Goal: Task Accomplishment & Management: Manage account settings

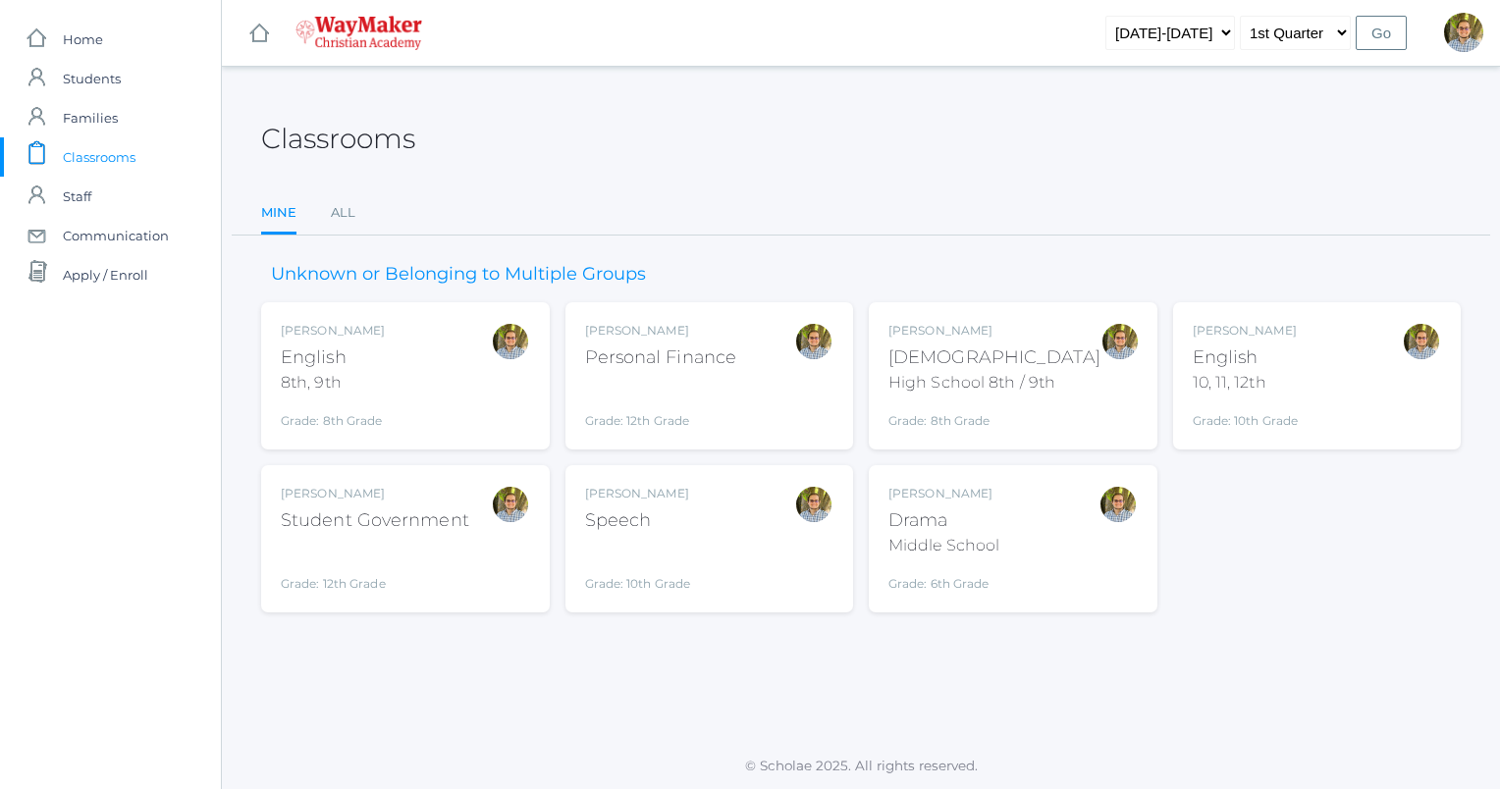
click at [1053, 526] on div "[PERSON_NAME] Drama Middle School Grade: 6th Grade THEATER" at bounding box center [1013, 539] width 249 height 108
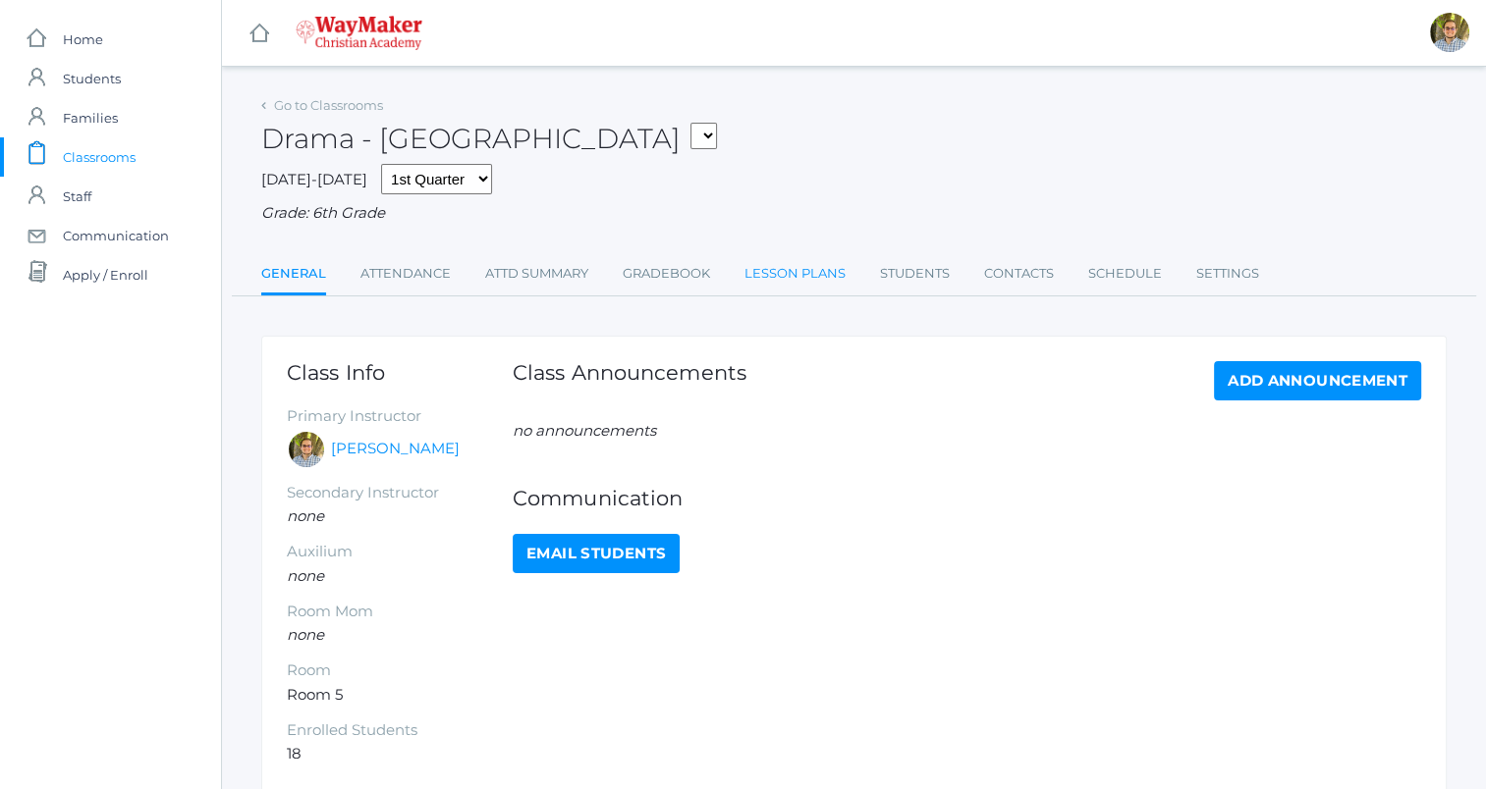
click at [764, 264] on link "Lesson Plans" at bounding box center [794, 273] width 101 height 39
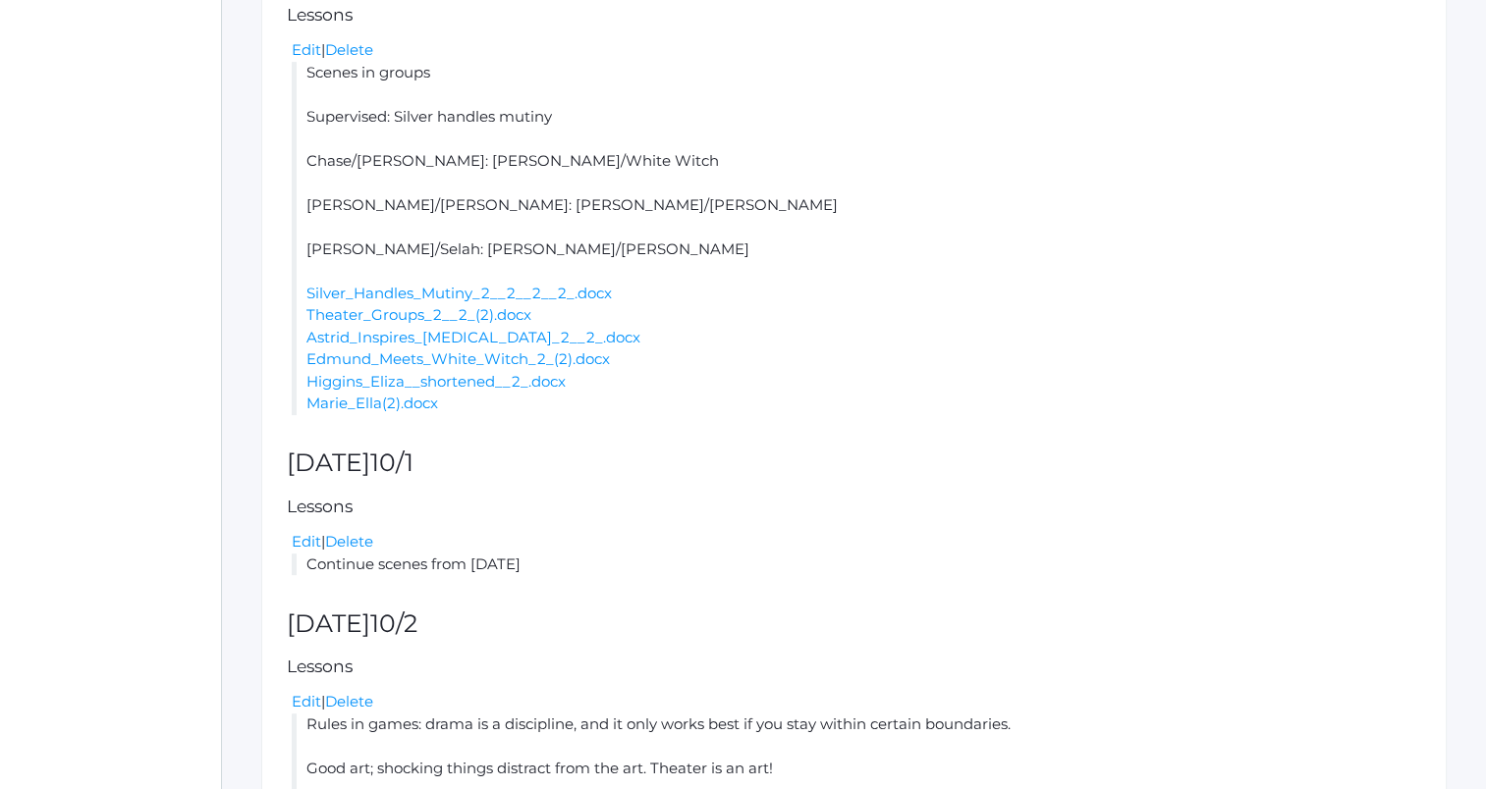
scroll to position [550, 0]
click at [409, 292] on link "Silver_Handles_Mutiny_2__2__2__2_.docx" at bounding box center [458, 293] width 305 height 19
click at [434, 315] on link "Theater_Groups_2__2_(2).docx" at bounding box center [418, 314] width 225 height 19
click at [434, 357] on link "Edmund_Meets_White_Witch_2_(2).docx" at bounding box center [457, 359] width 303 height 19
click at [382, 402] on link "Marie_Ella(2).docx" at bounding box center [372, 403] width 132 height 19
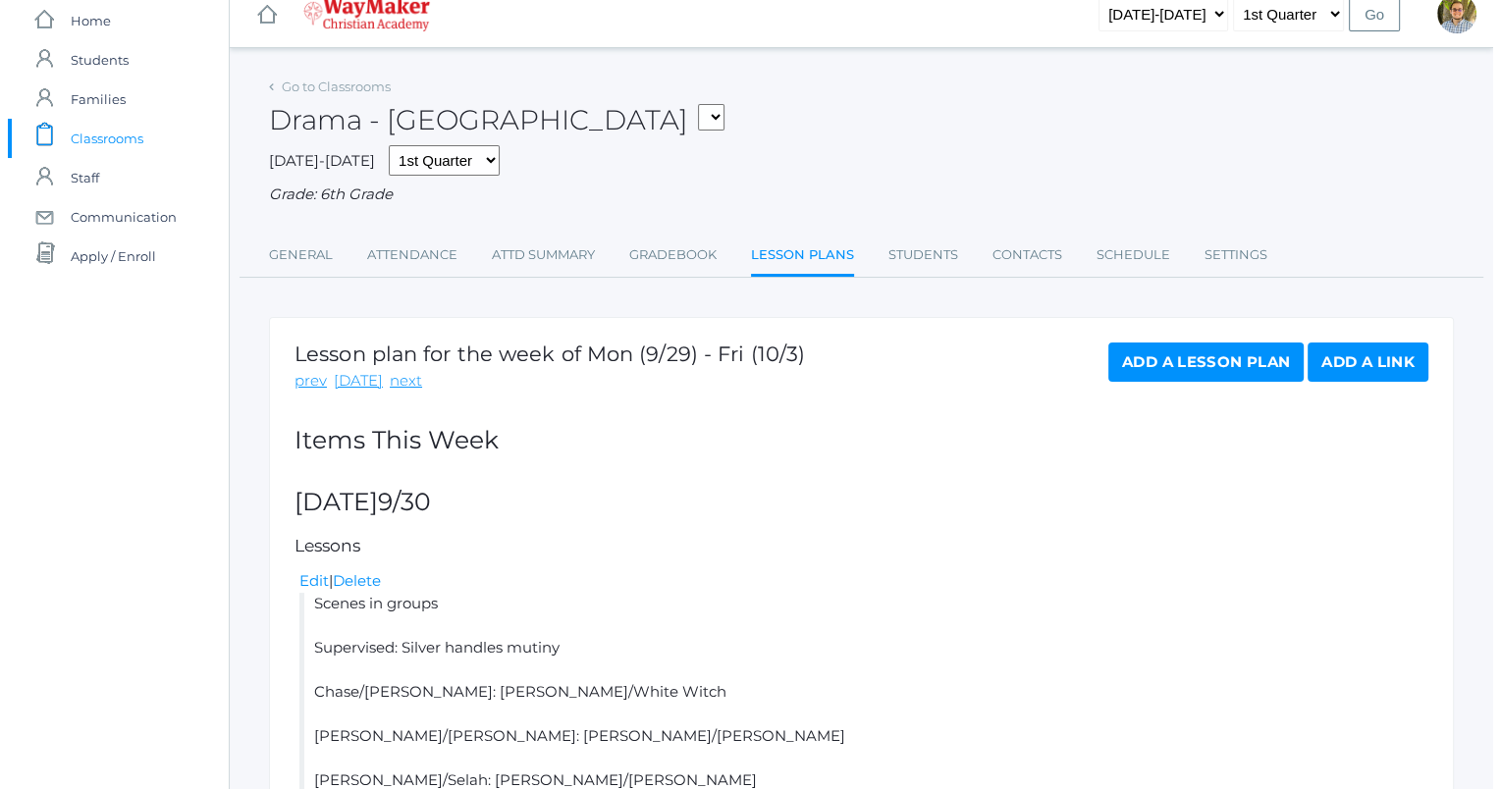
scroll to position [0, 0]
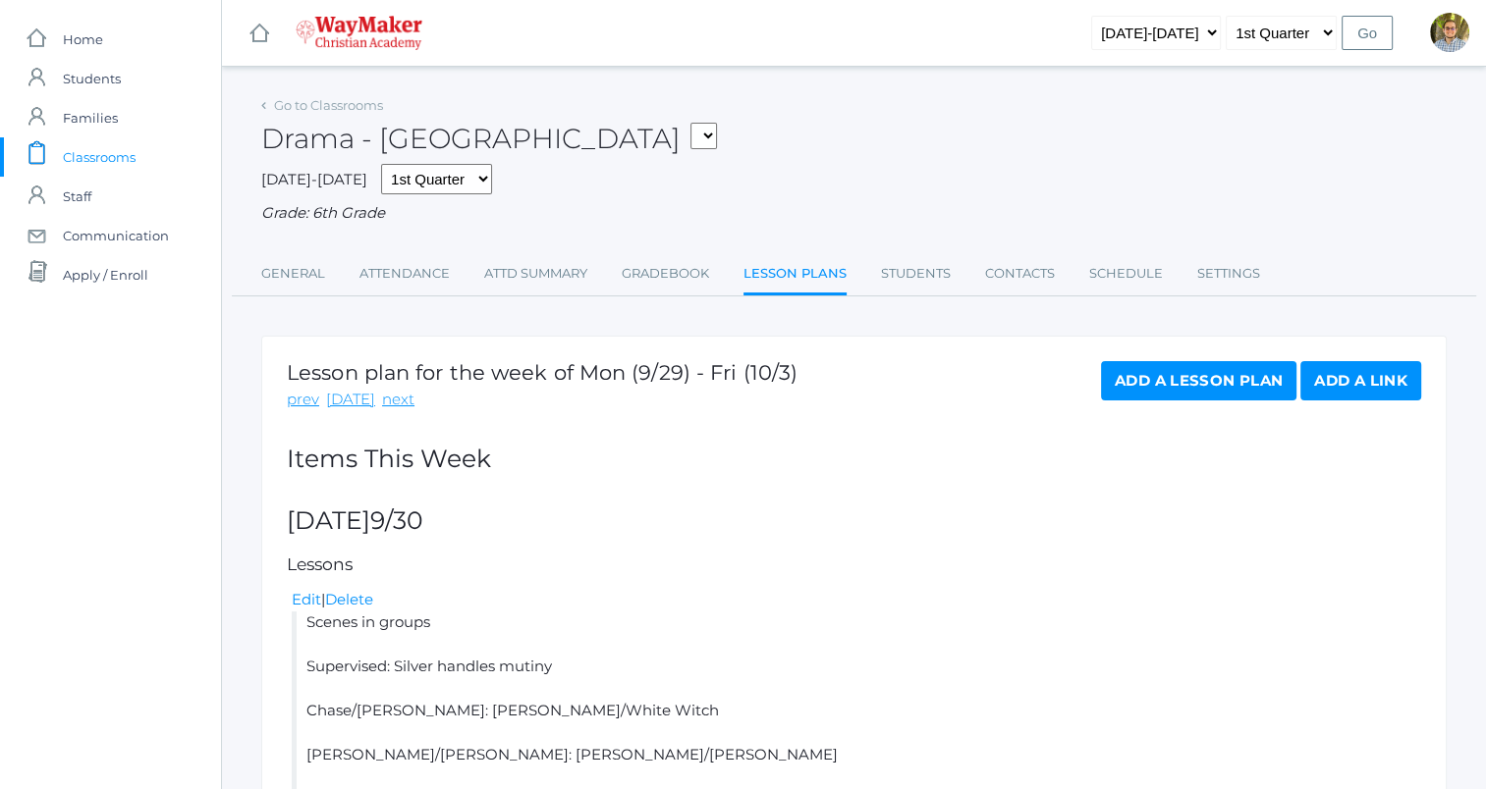
click at [117, 154] on span "Classrooms" at bounding box center [99, 156] width 73 height 39
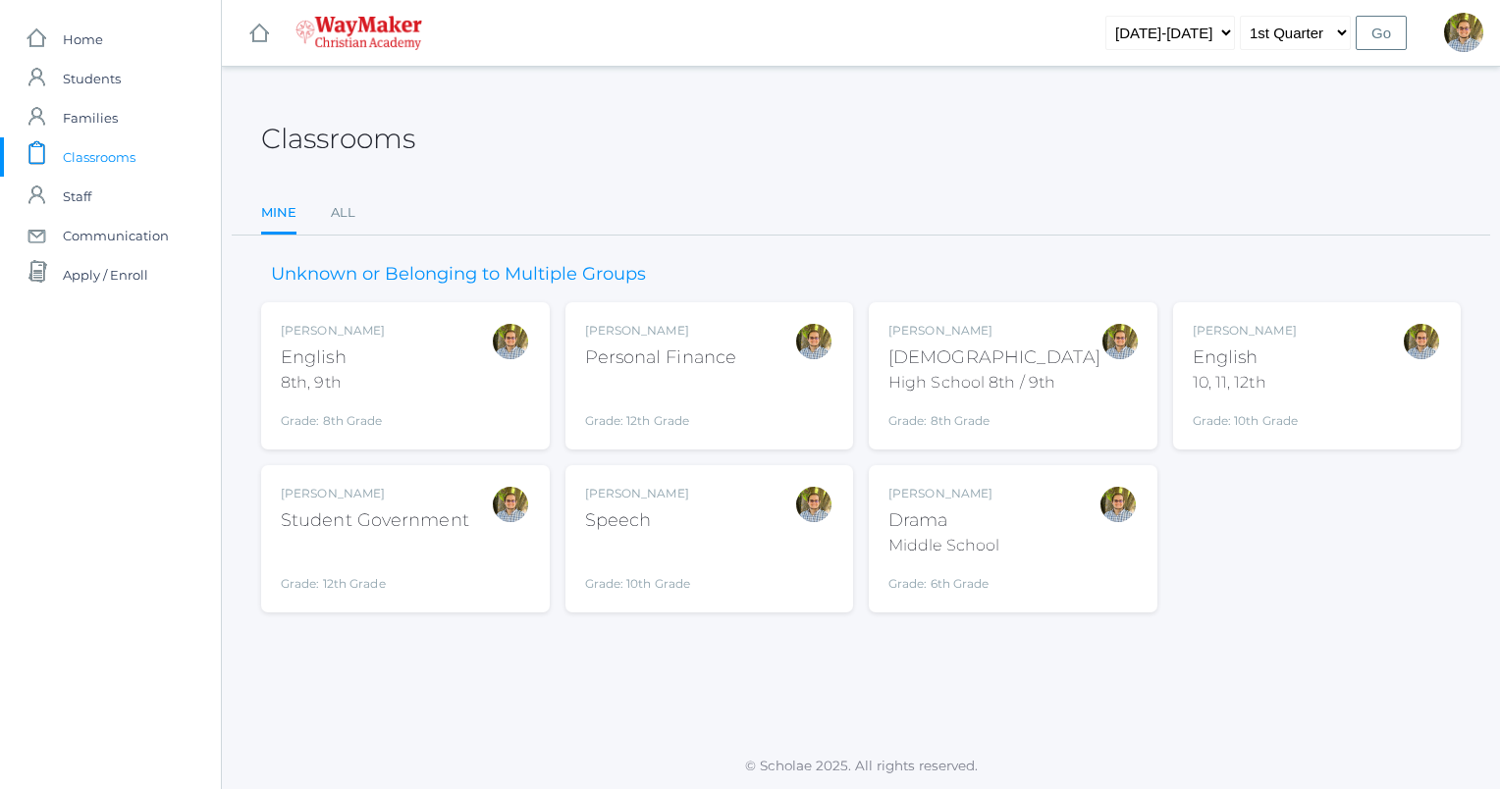
click at [1353, 424] on div "Kylen Braileanu English 10, 11, 12th Grade: 10th Grade HSENGLISH" at bounding box center [1317, 376] width 249 height 108
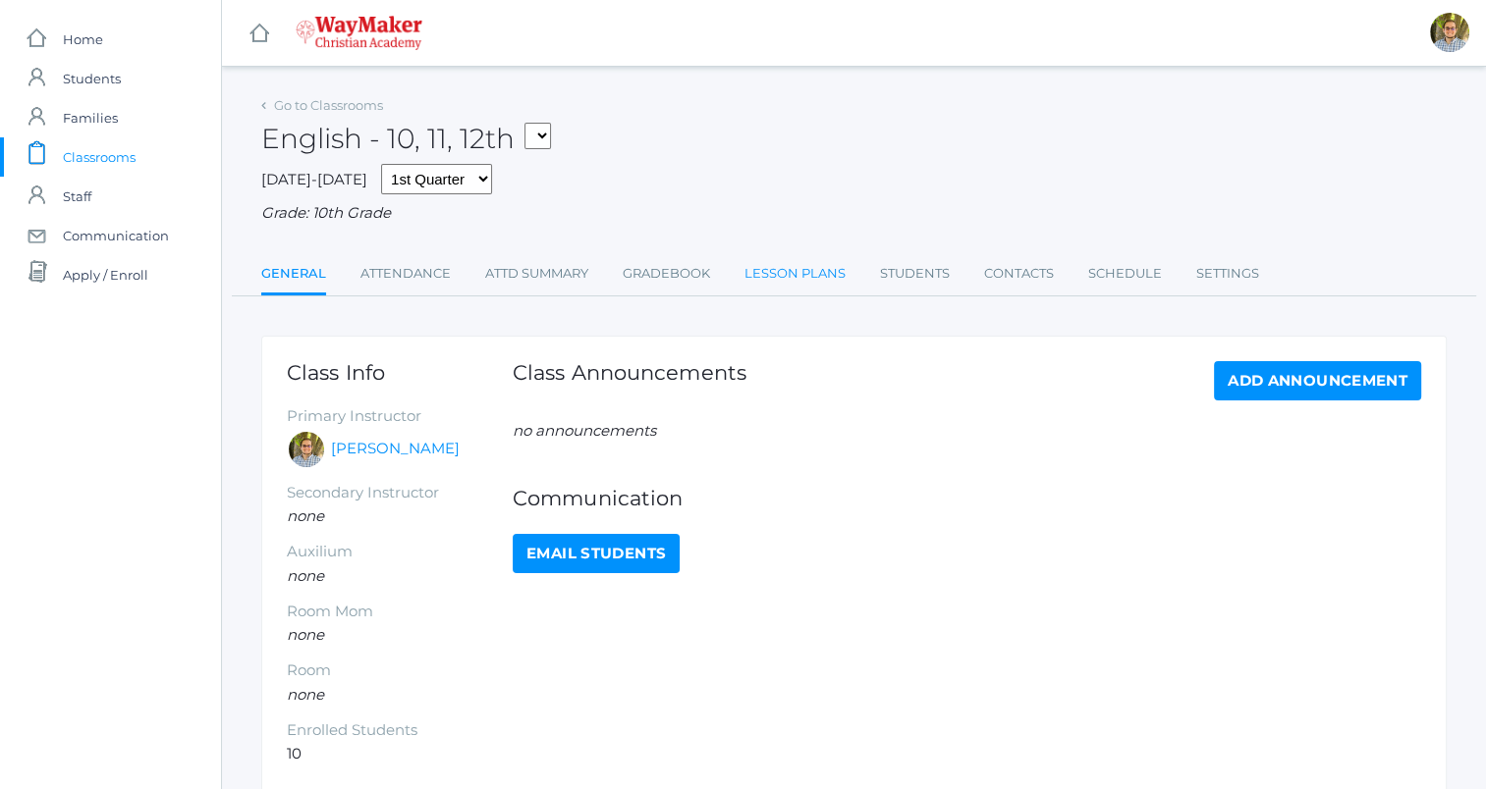
click at [772, 285] on link "Lesson Plans" at bounding box center [794, 273] width 101 height 39
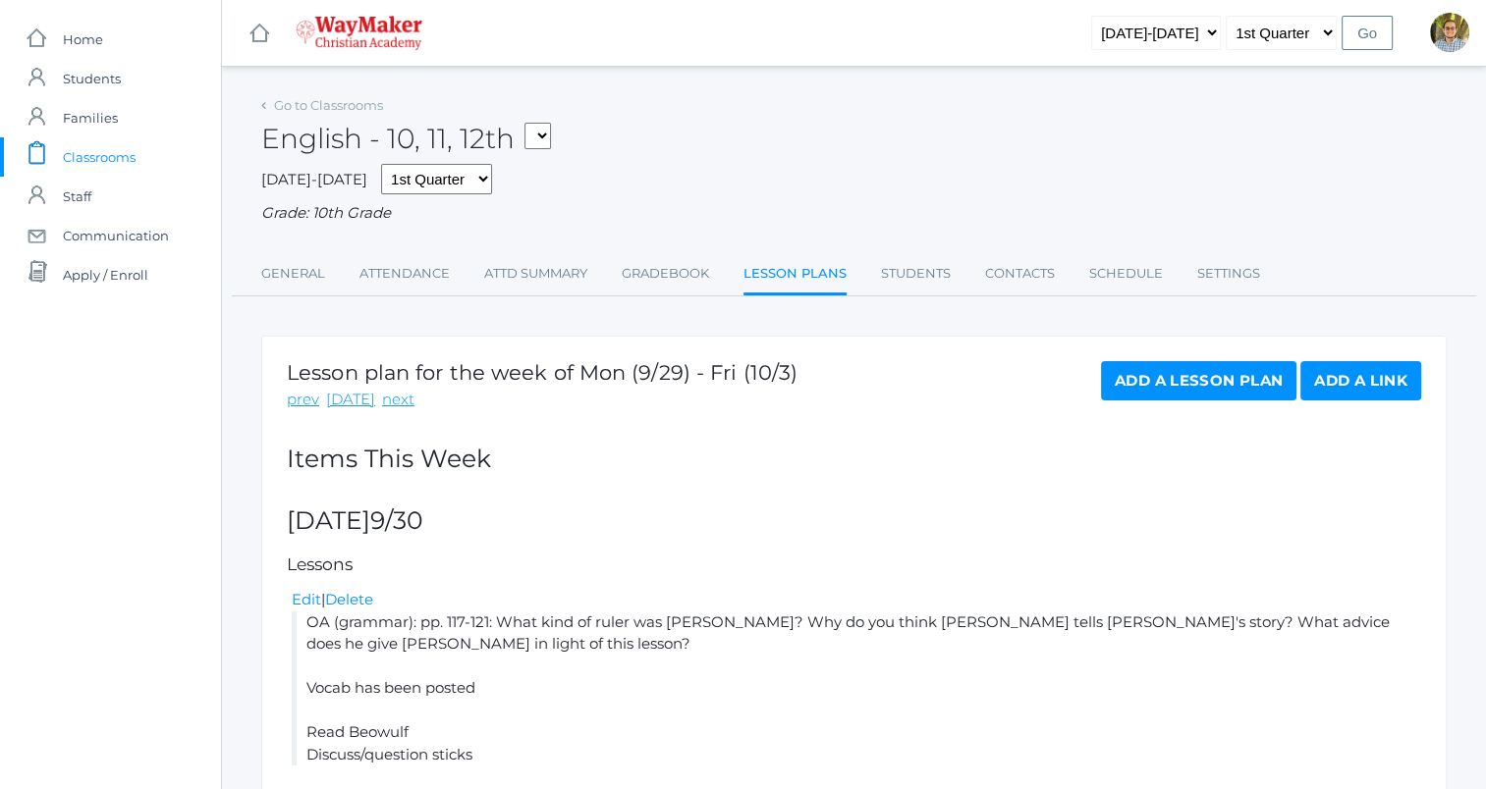
scroll to position [338, 0]
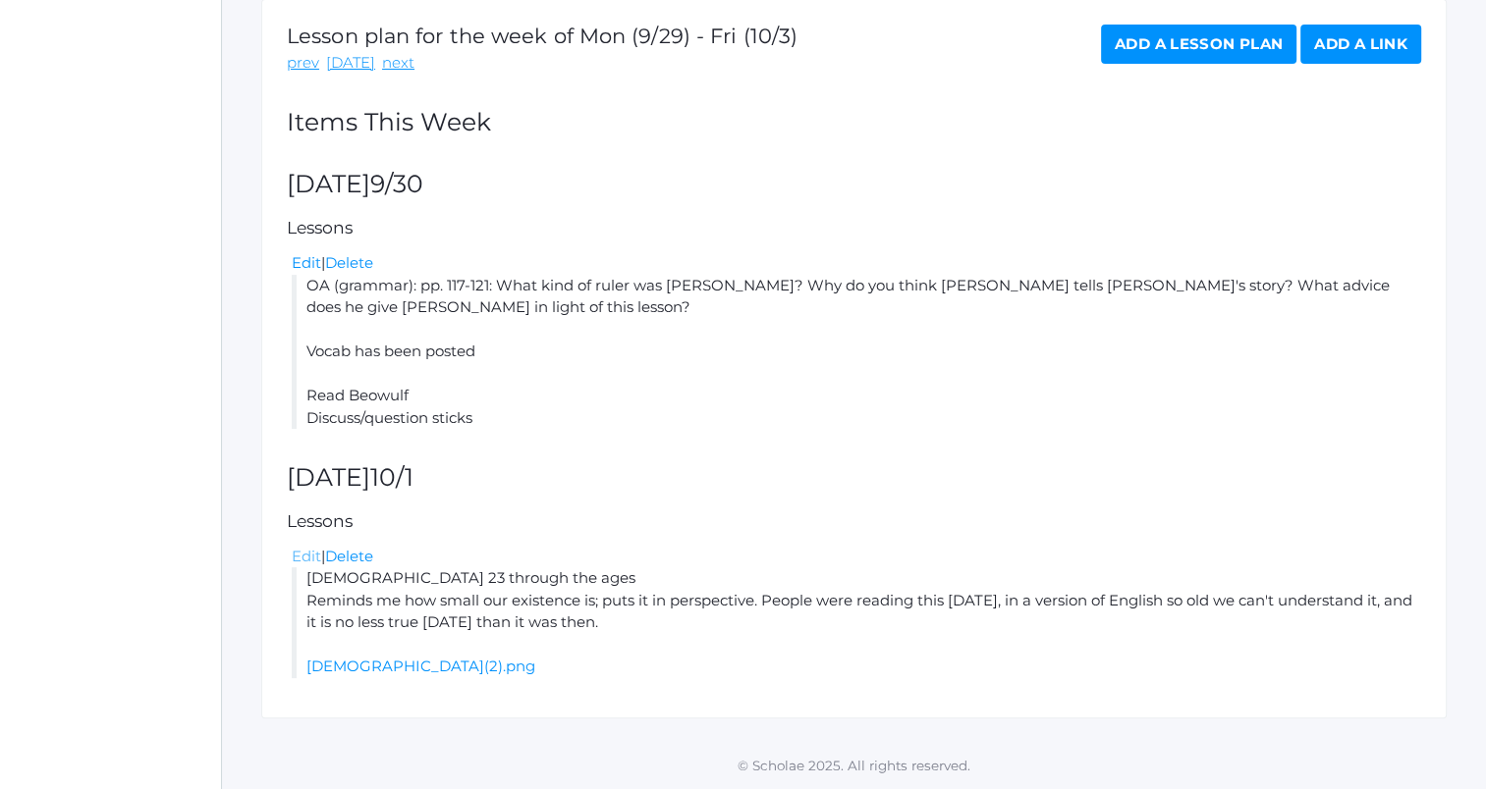
click at [303, 552] on link "Edit" at bounding box center [306, 556] width 29 height 19
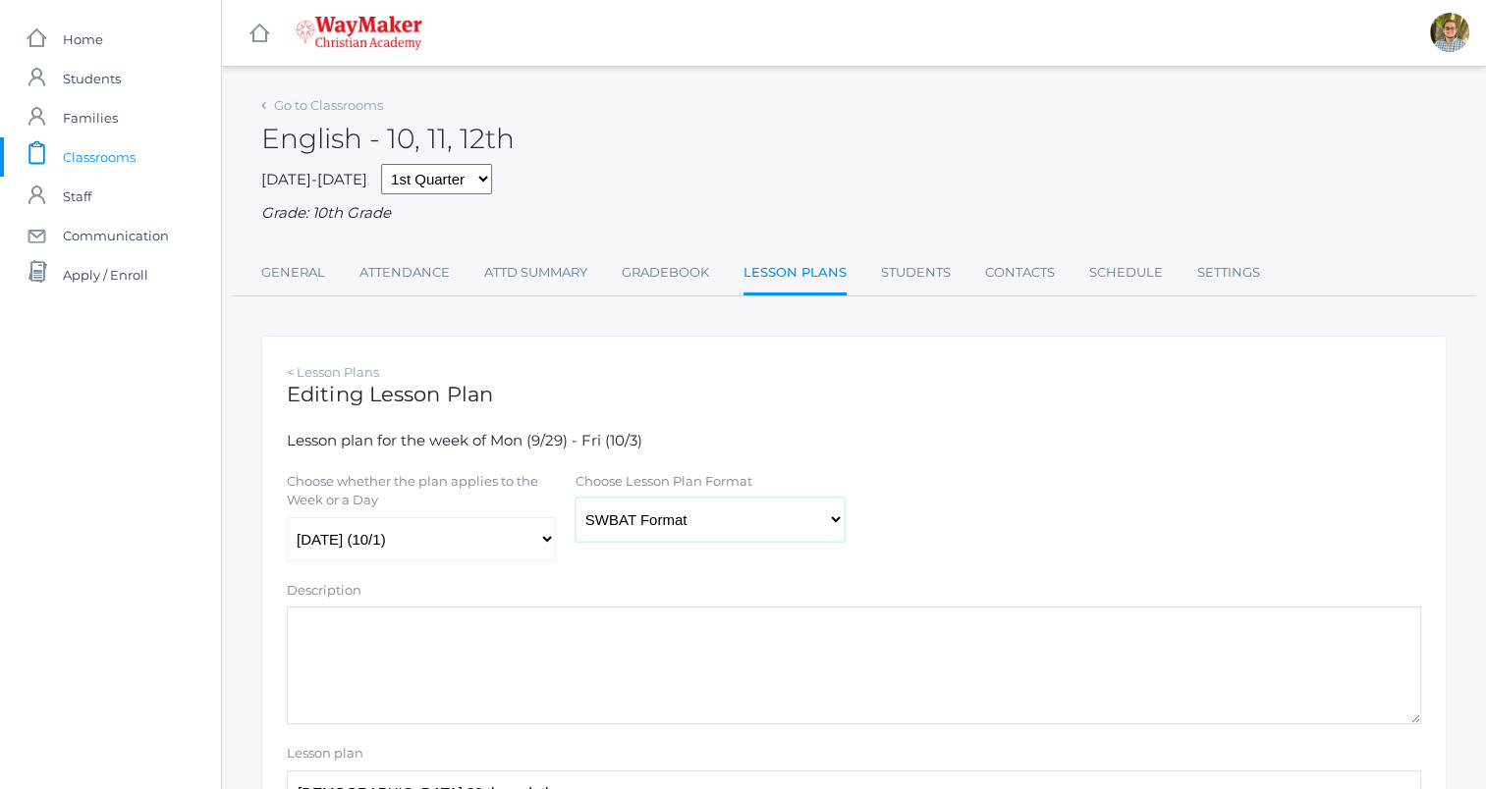
click at [666, 523] on select "Traditional Format SWBAT Format" at bounding box center [709, 520] width 269 height 44
select select "legacy"
click at [575, 499] on select "Traditional Format SWBAT Format" at bounding box center [709, 520] width 269 height 44
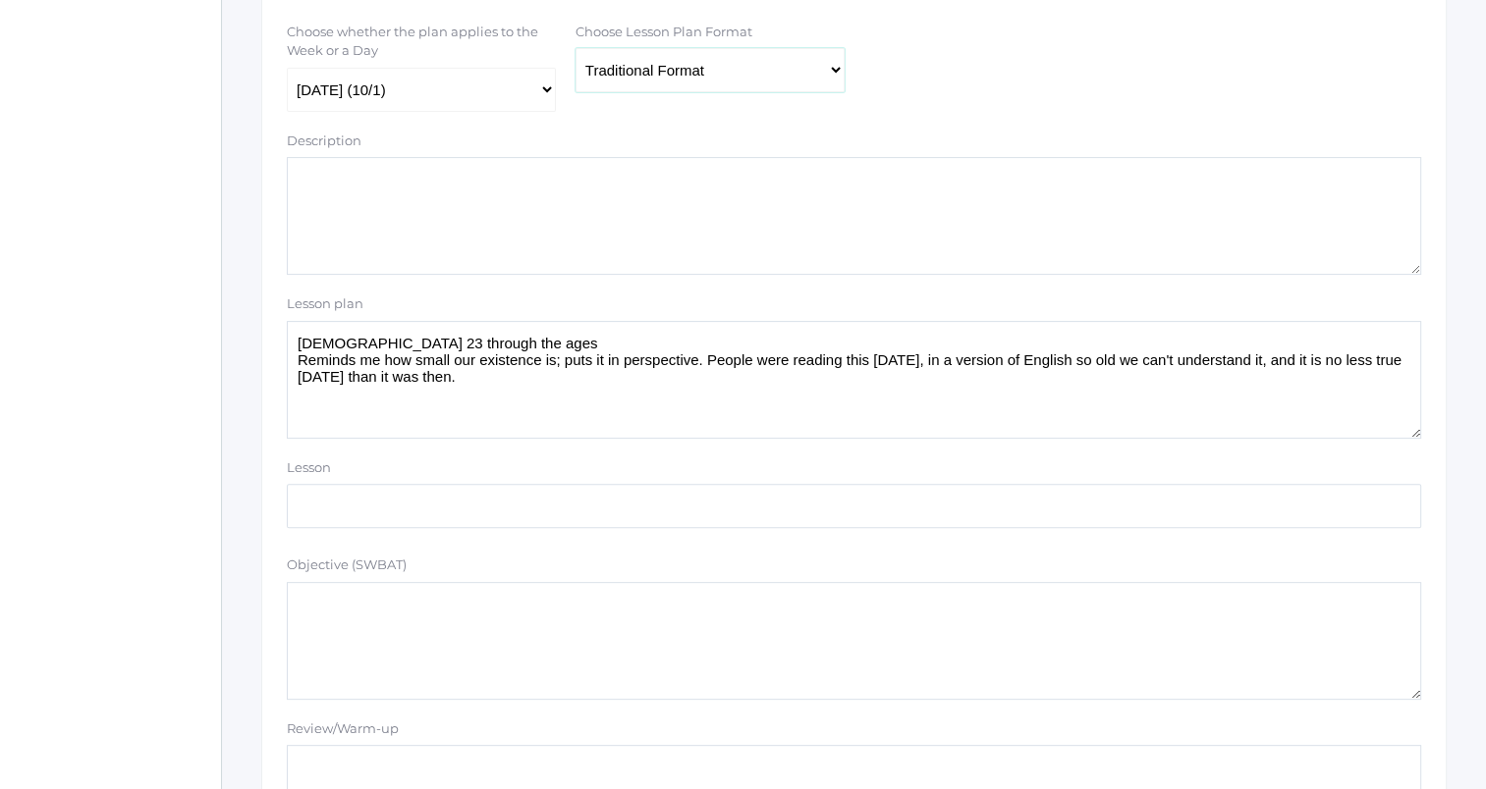
scroll to position [448, 0]
drag, startPoint x: 585, startPoint y: 407, endPoint x: 288, endPoint y: 341, distance: 304.9
click at [288, 341] on textarea "Psalm 23 through the ages Reminds me how small our existence is; puts it in per…" at bounding box center [854, 382] width 1134 height 118
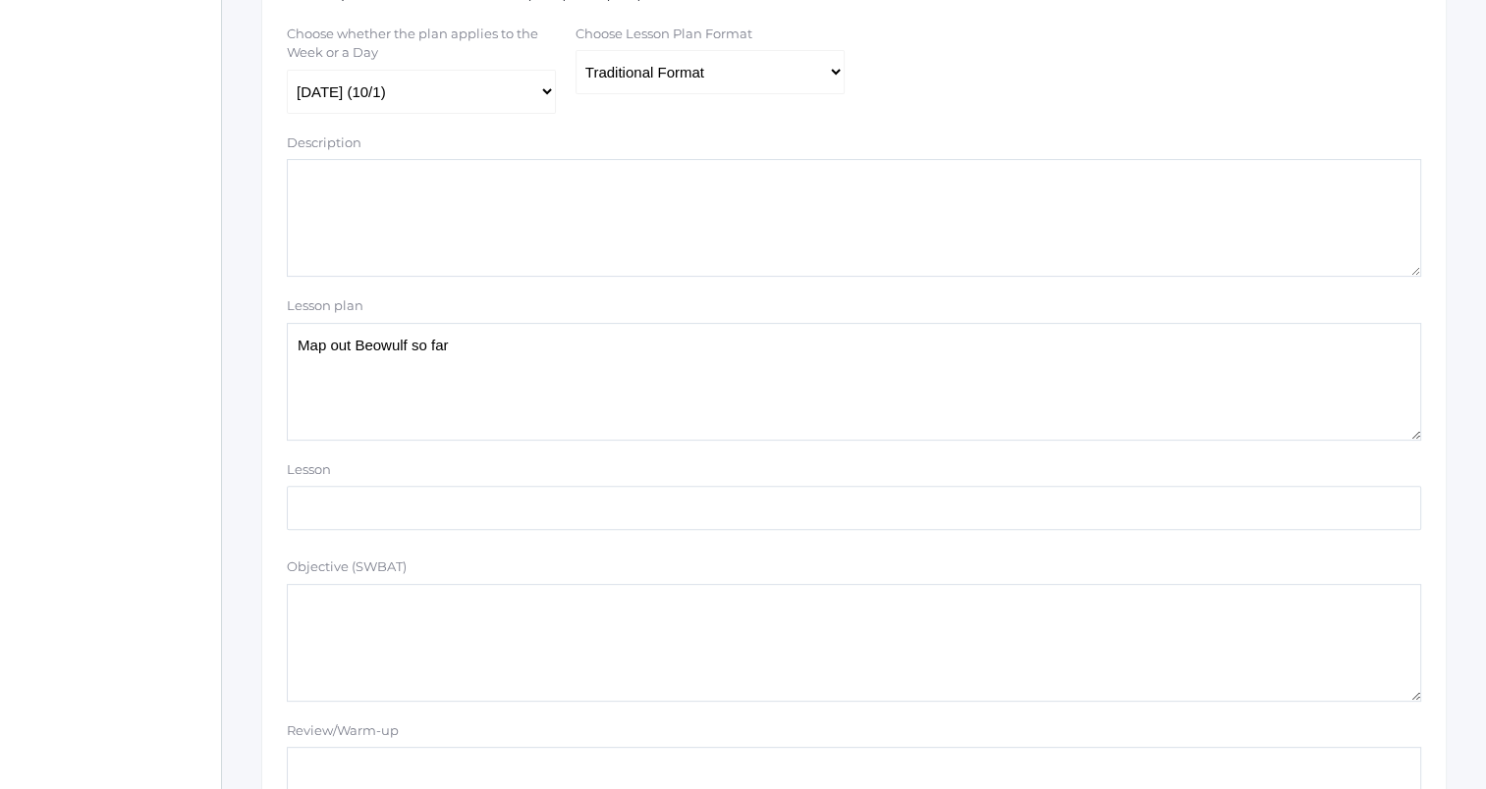
click at [822, 436] on textarea "Psalm 23 through the ages Reminds me how small our existence is; puts it in per…" at bounding box center [854, 382] width 1134 height 118
type textarea "Map out Beowulf so far"
click at [991, 134] on div "Description" at bounding box center [854, 147] width 1134 height 27
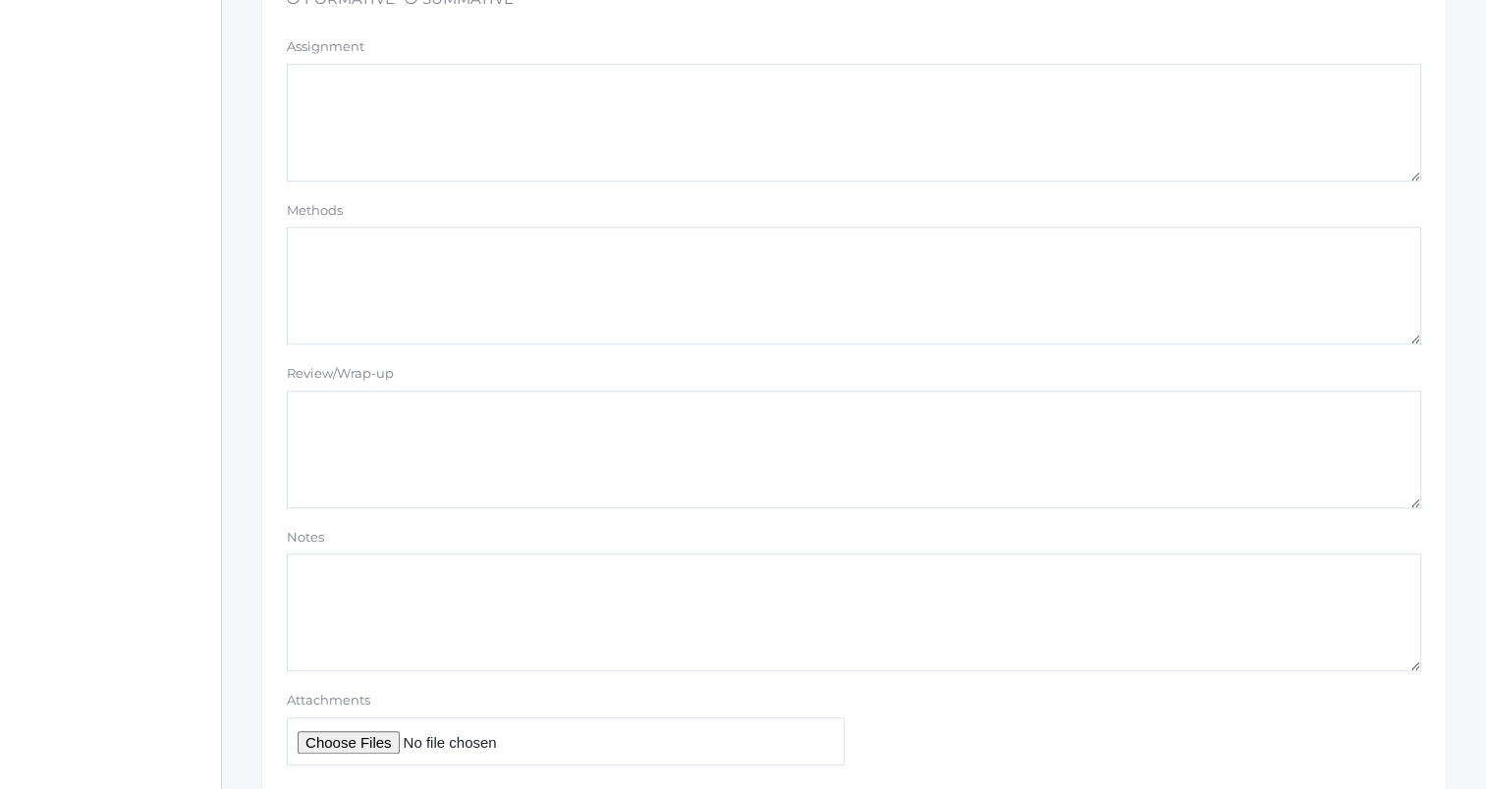
scroll to position [1752, 0]
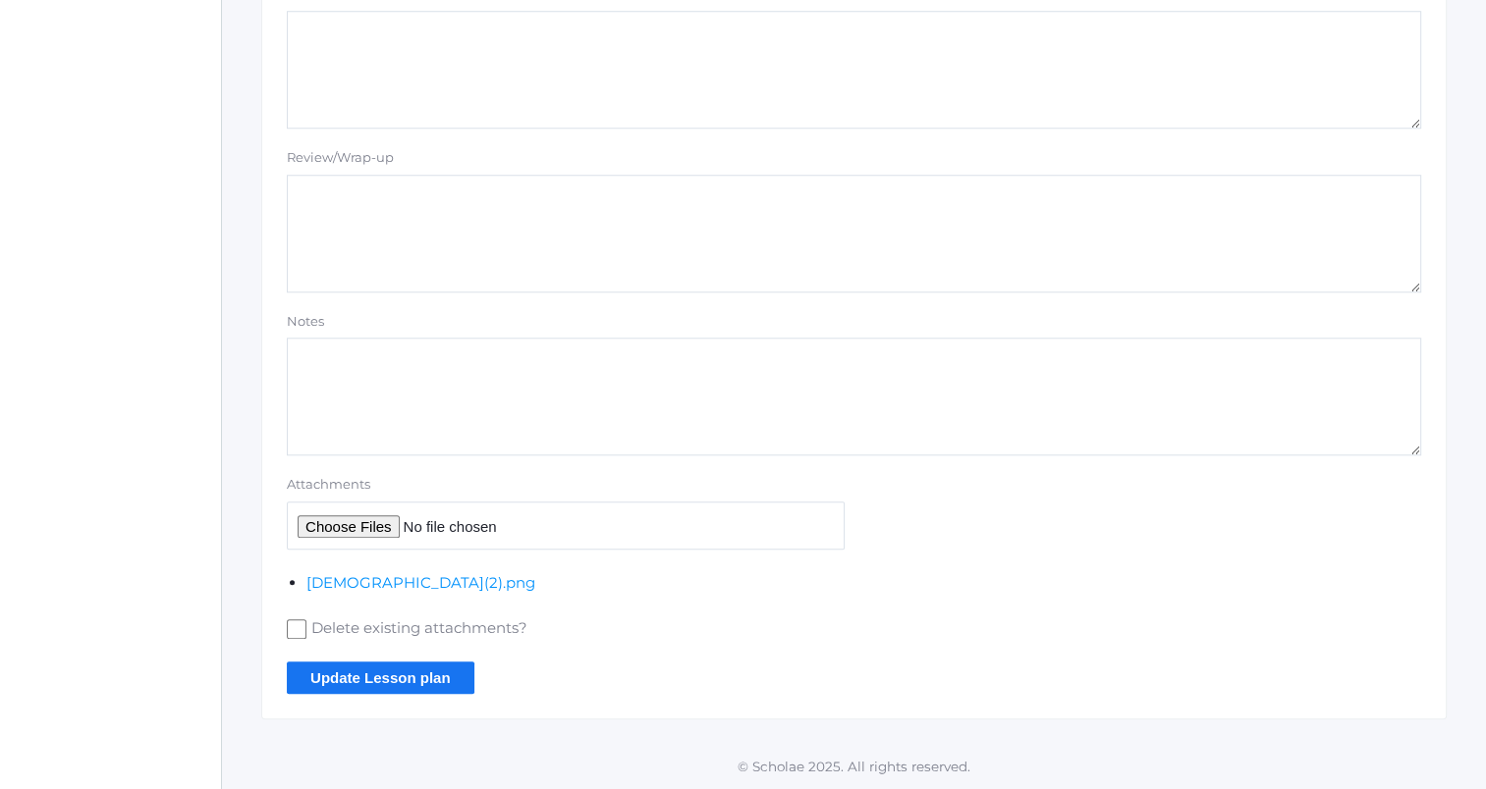
click at [416, 677] on input "Update Lesson plan" at bounding box center [381, 678] width 188 height 32
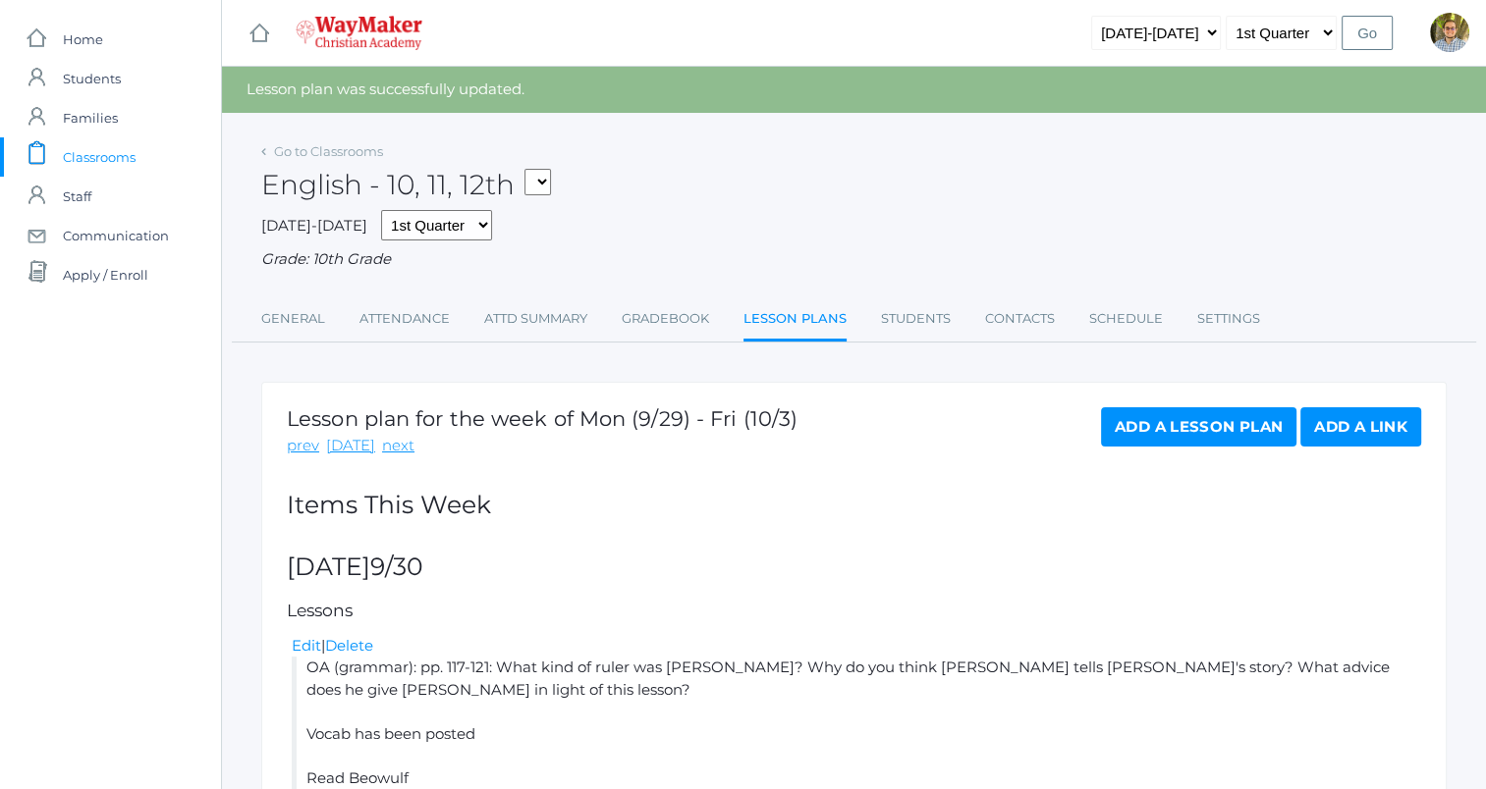
click at [1113, 428] on link "Add a Lesson Plan" at bounding box center [1198, 426] width 195 height 39
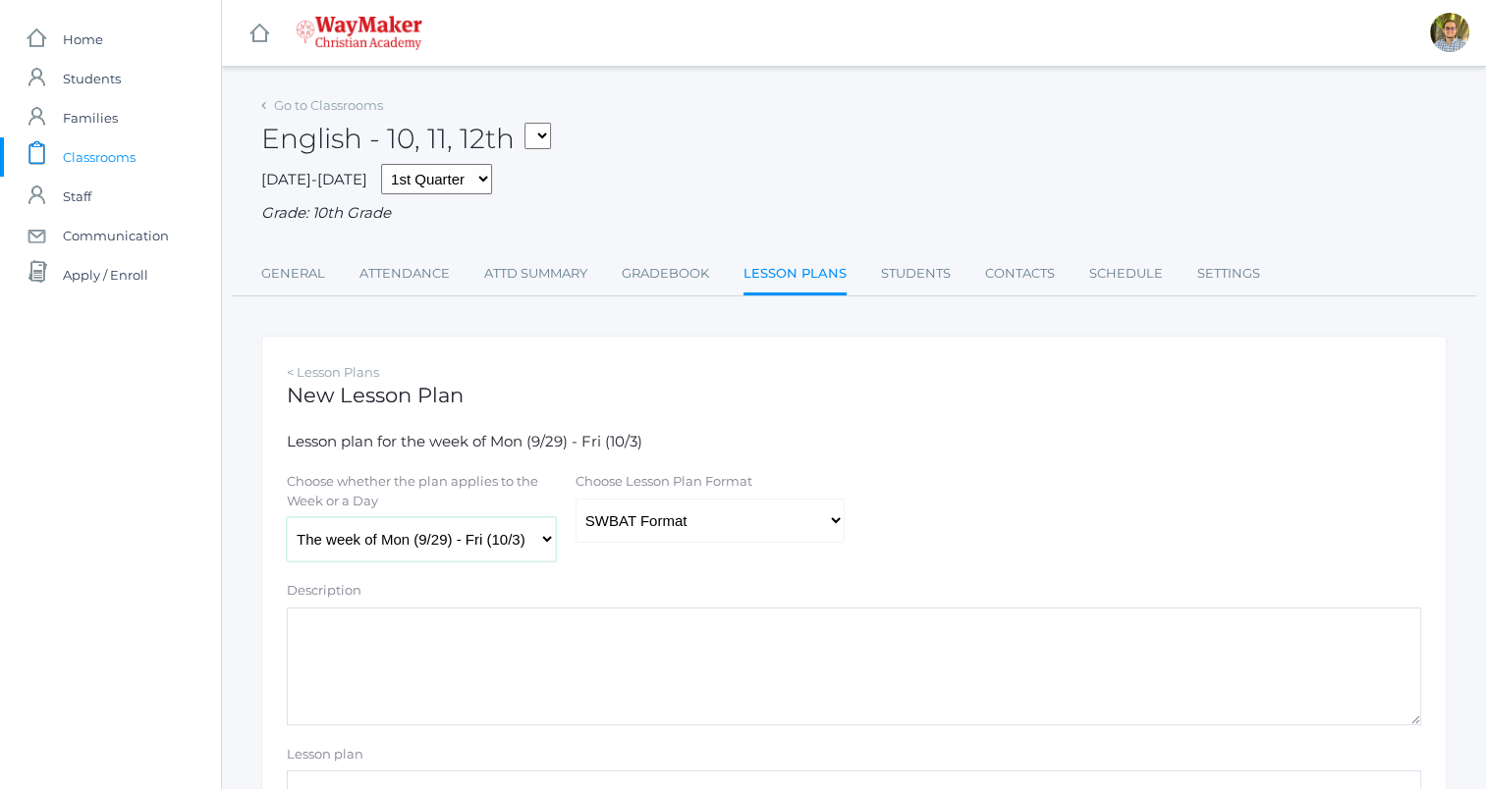
click at [387, 534] on select "The week of Mon (9/29) - Fri (10/3) Monday (9/29) Tuesday (9/30) Wednesday (10/…" at bounding box center [421, 539] width 269 height 44
select select "2025-10-02"
click at [287, 518] on select "The week of Mon (9/29) - Fri (10/3) Monday (9/29) Tuesday (9/30) Wednesday (10/…" at bounding box center [421, 539] width 269 height 44
click at [695, 507] on select "Traditional Format SWBAT Format" at bounding box center [709, 521] width 269 height 44
select select "legacy"
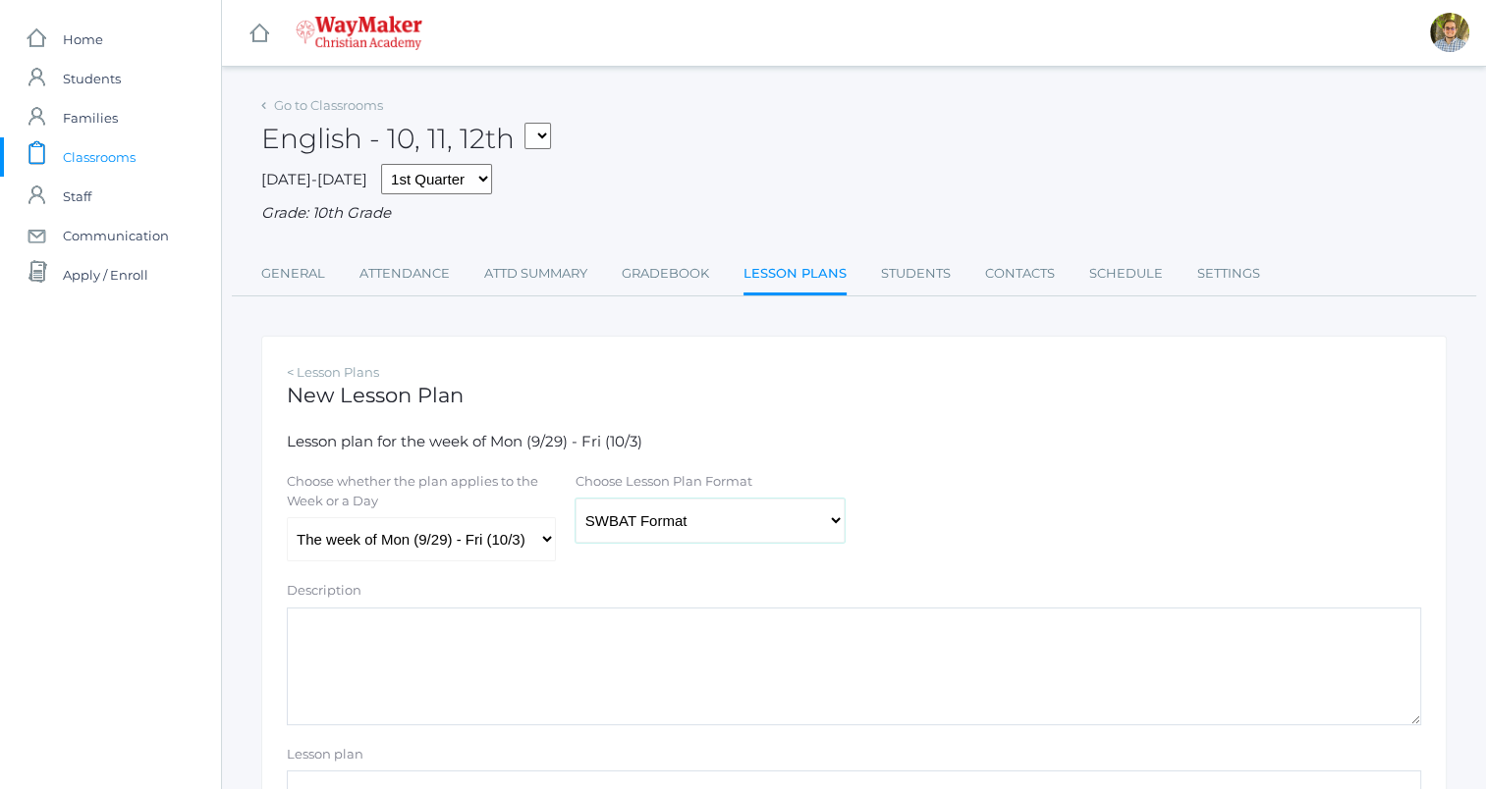
click at [575, 499] on select "Traditional Format SWBAT Format" at bounding box center [709, 521] width 269 height 44
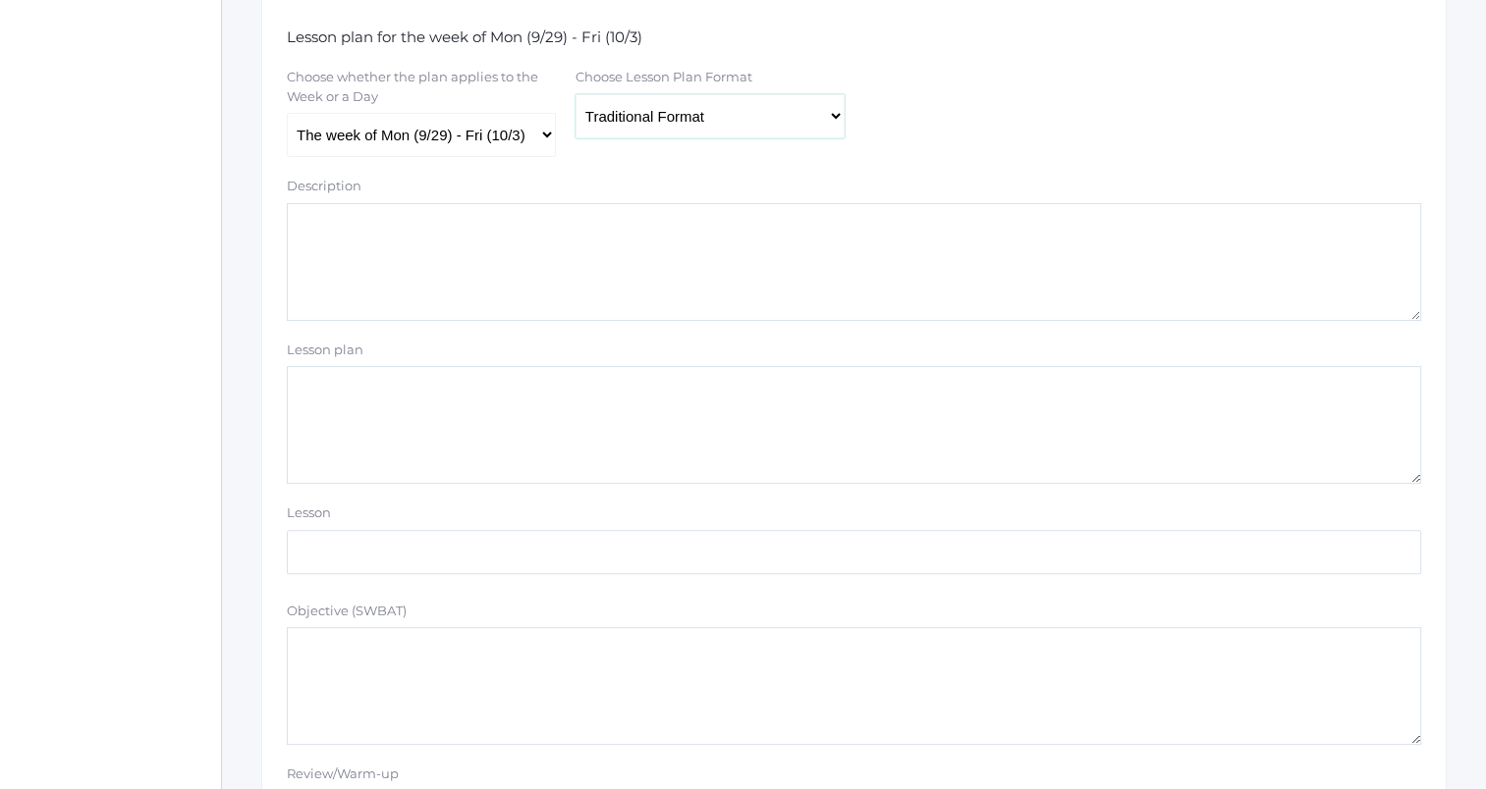
scroll to position [404, 0]
click at [614, 405] on textarea "Lesson plan" at bounding box center [854, 426] width 1134 height 118
paste textarea "[DEMOGRAPHIC_DATA] 23 through the ages Reminds me how small our existence is; p…"
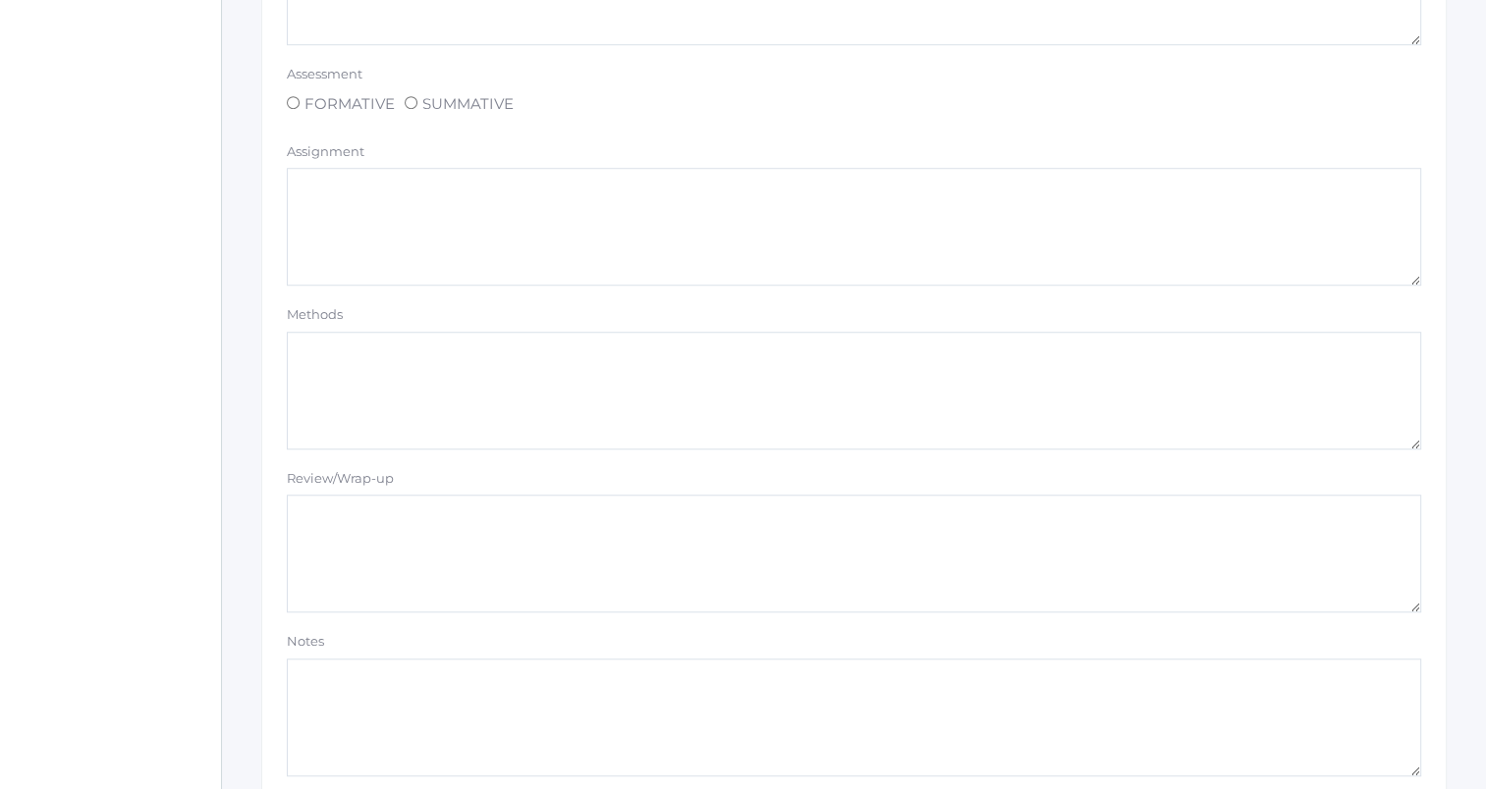
scroll to position [1660, 0]
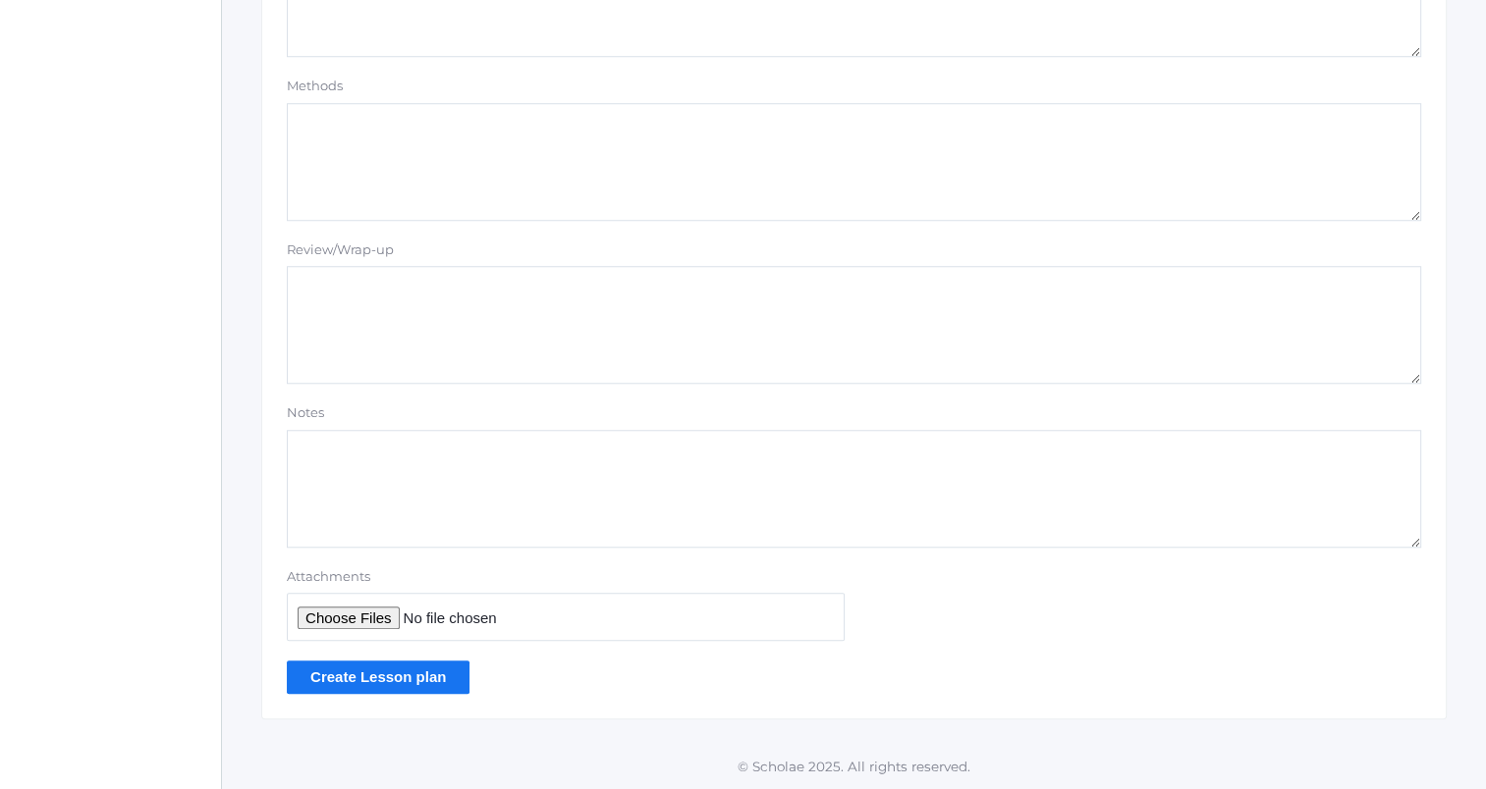
type textarea "[DEMOGRAPHIC_DATA] 23 through the ages Reminds me how small our existence is; p…"
click at [401, 682] on input "Create Lesson plan" at bounding box center [378, 677] width 183 height 32
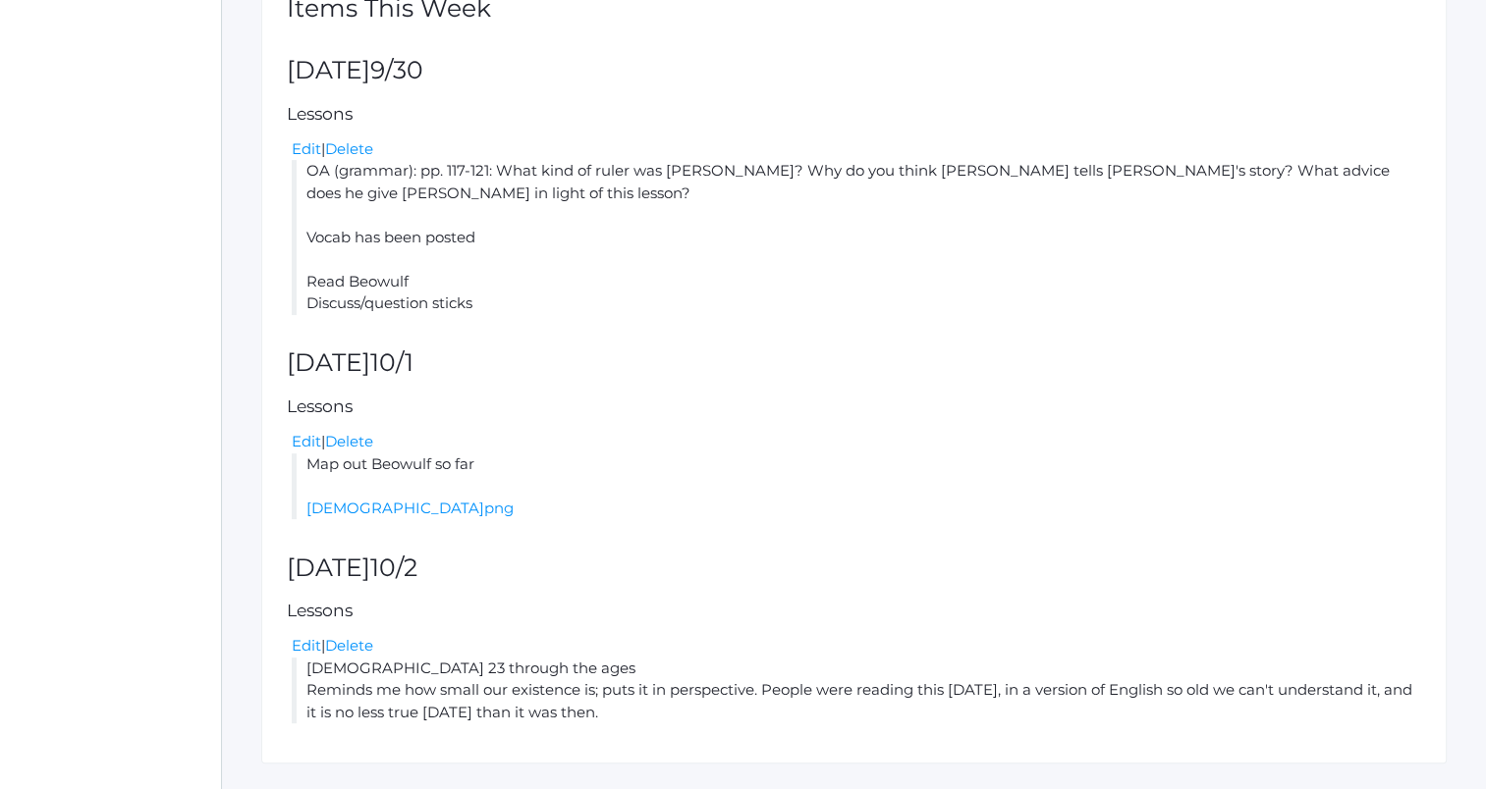
scroll to position [499, 0]
drag, startPoint x: 514, startPoint y: 503, endPoint x: 1067, endPoint y: 602, distance: 562.6
click at [1067, 602] on h5 "Lessons" at bounding box center [854, 609] width 1134 height 19
click at [314, 444] on link "Edit" at bounding box center [306, 439] width 29 height 19
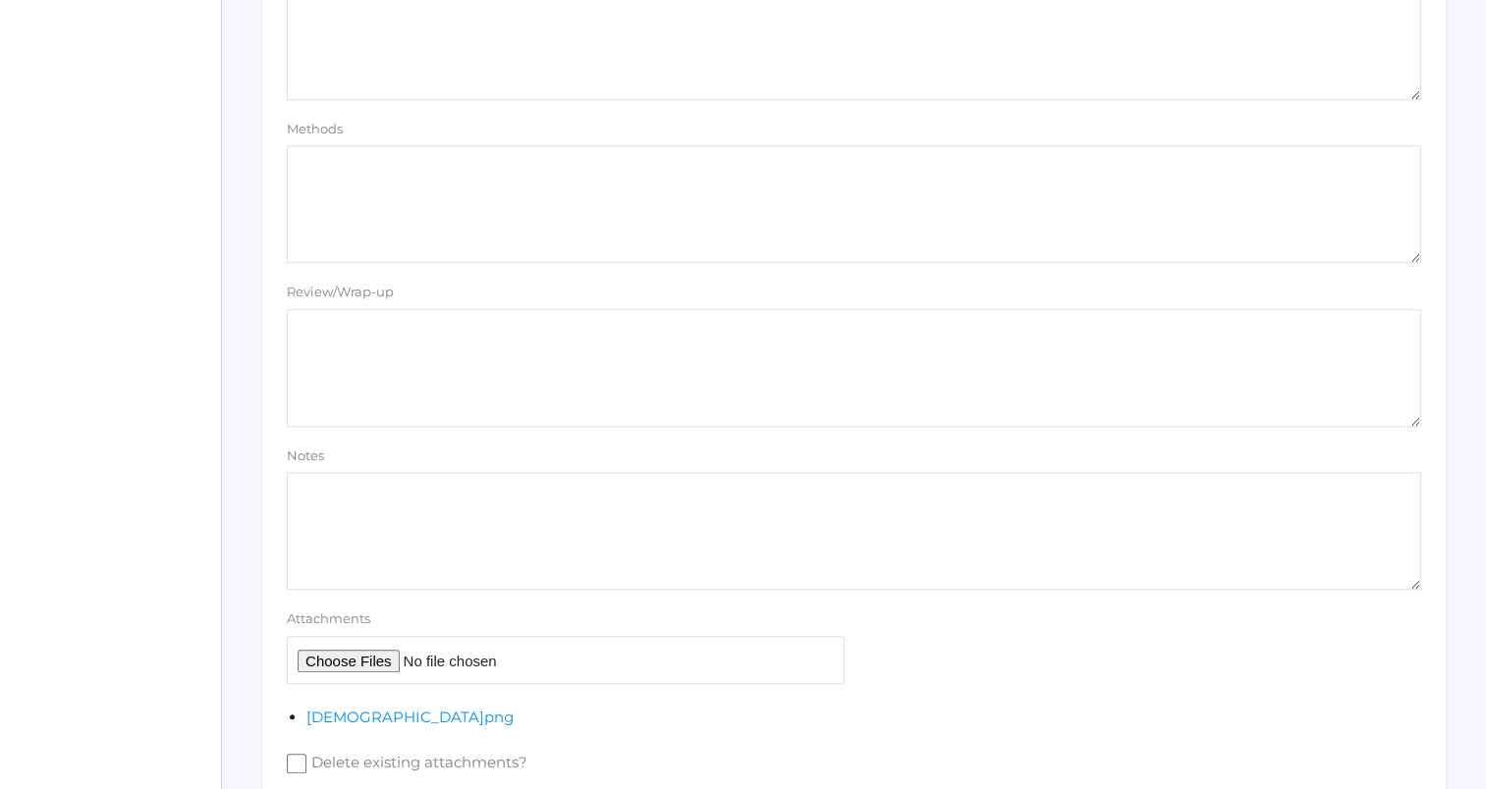
scroll to position [1752, 0]
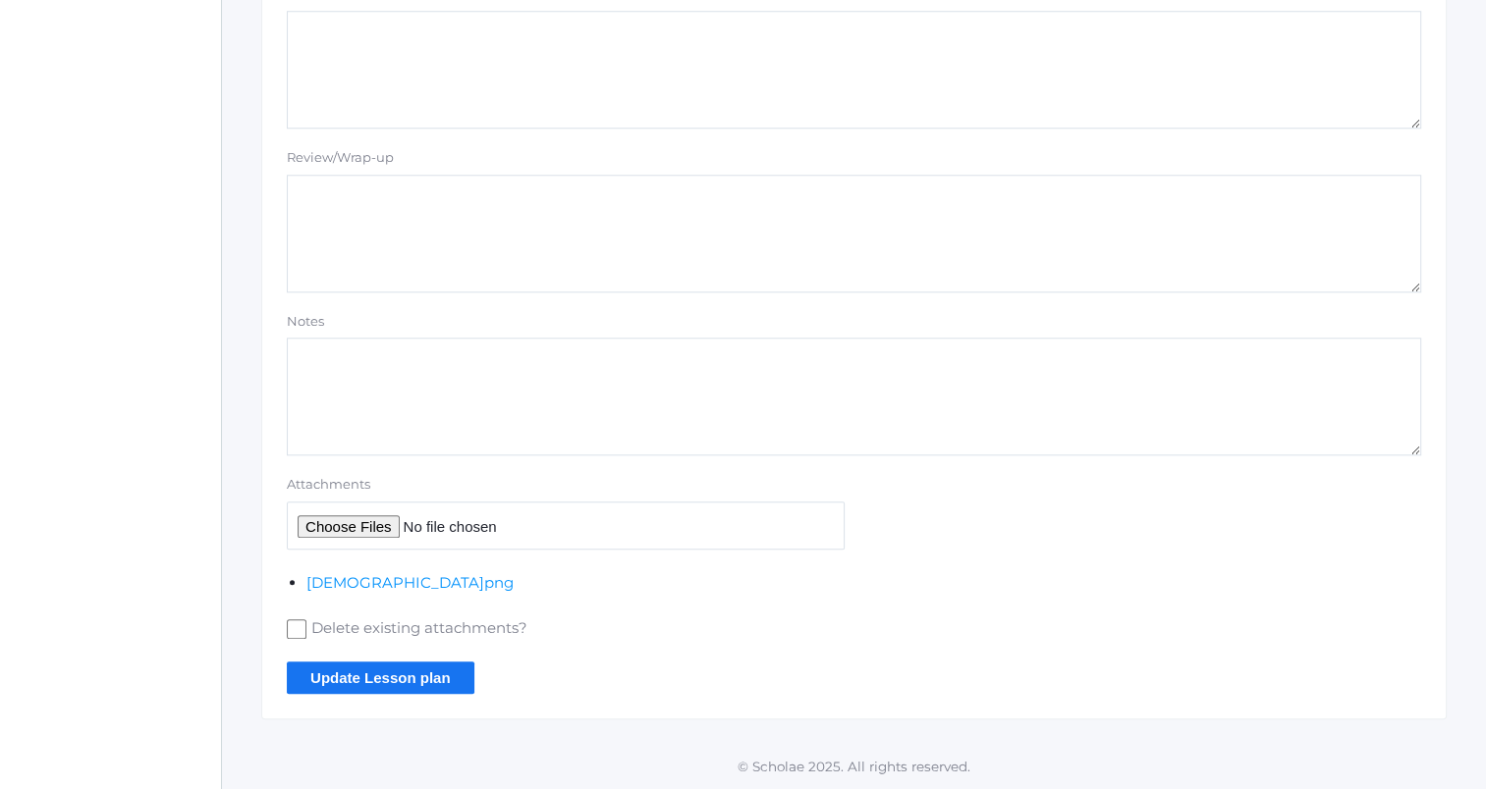
click at [333, 626] on span "Delete existing attachments?" at bounding box center [416, 630] width 221 height 25
click at [306, 626] on input "Delete existing attachments?" at bounding box center [297, 630] width 20 height 20
checkbox input "true"
click at [687, 613] on div "Delete existing attachments?" at bounding box center [566, 618] width 558 height 48
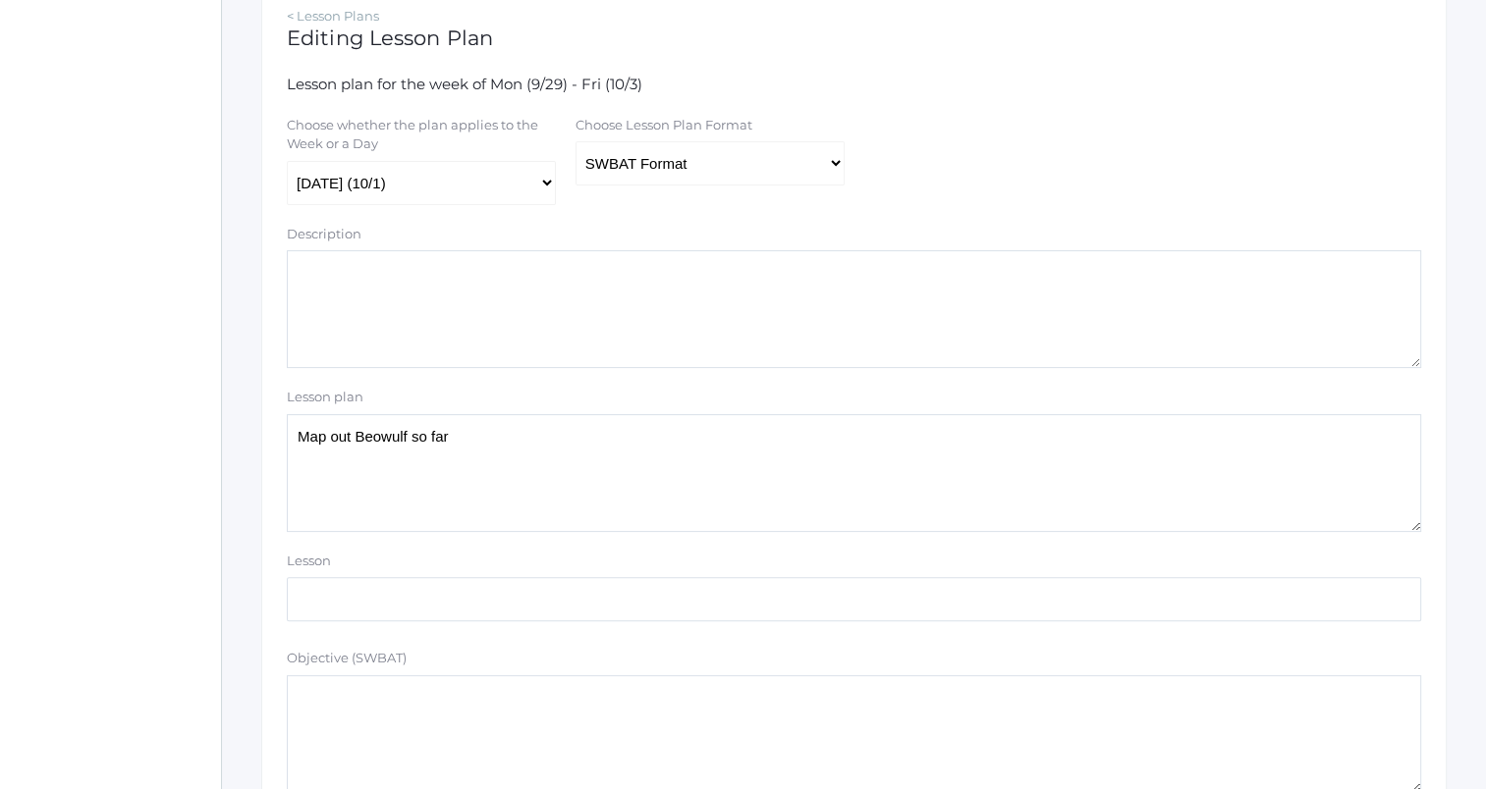
scroll to position [0, 0]
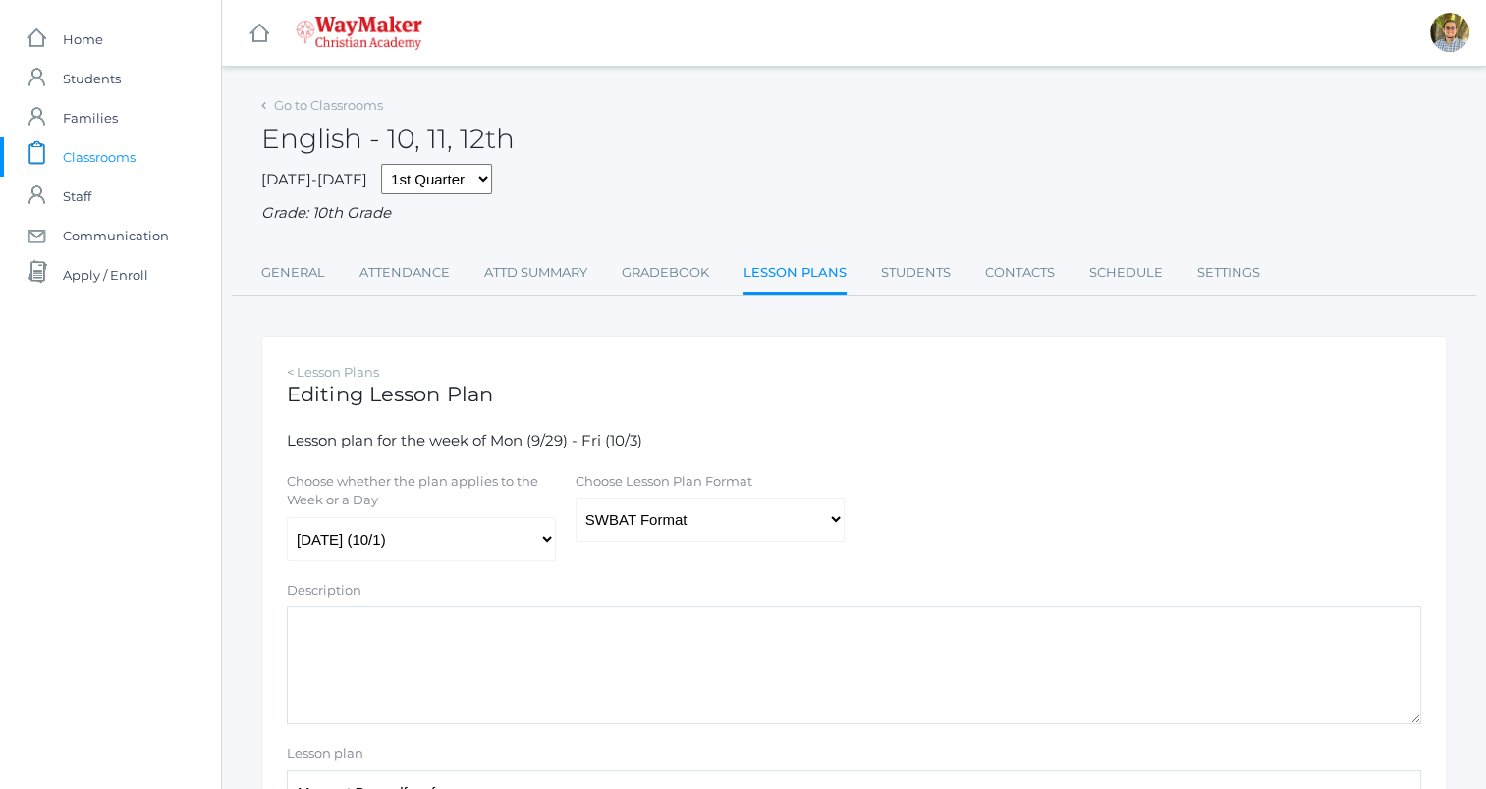
click at [793, 262] on link "Lesson Plans" at bounding box center [794, 274] width 103 height 42
